Goal: Task Accomplishment & Management: Manage account settings

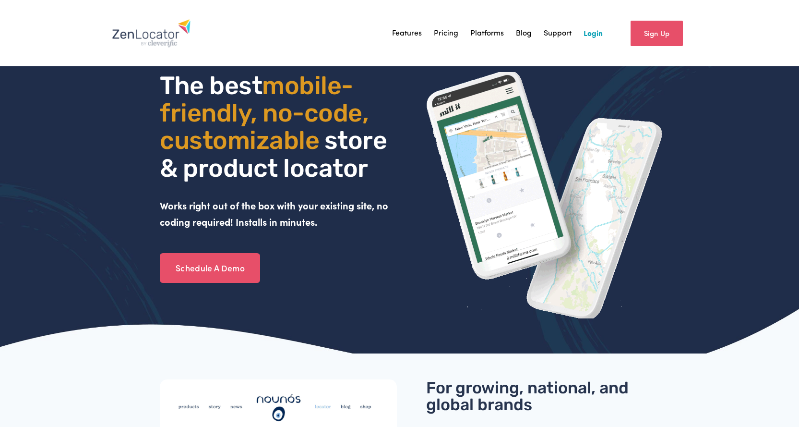
click at [600, 31] on link "Login" at bounding box center [593, 33] width 19 height 14
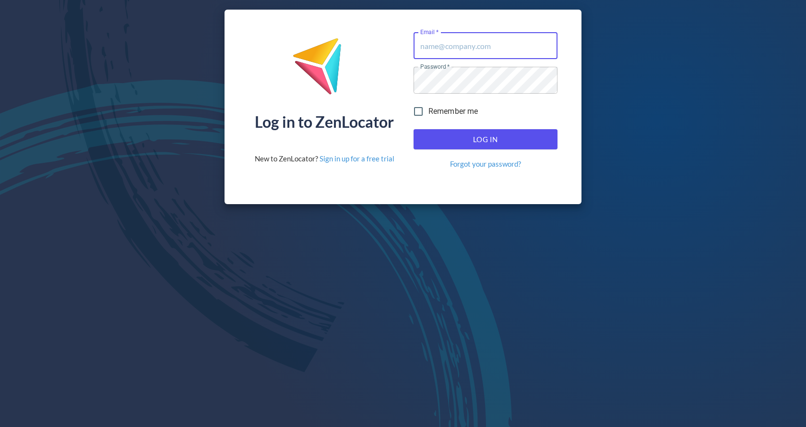
type input "[EMAIL_ADDRESS][DOMAIN_NAME]"
click at [474, 140] on span "Log In" at bounding box center [485, 139] width 123 height 12
